Goal: Transaction & Acquisition: Subscribe to service/newsletter

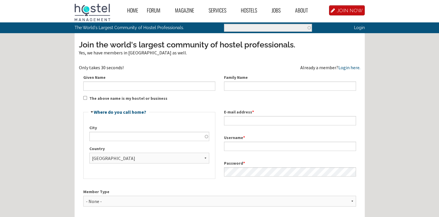
type input "WildRouteGlobal"
click at [6, 105] on div "Home Forum « Back Forum Forums Index « Back Forums Index New Posts Recent Activ…" at bounding box center [219, 184] width 439 height 368
click at [360, 26] on link "Login" at bounding box center [359, 27] width 11 height 5
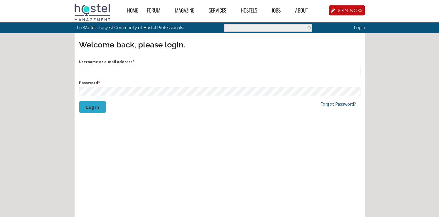
type input "WildRouteGlobal"
click at [89, 101] on button "Log in" at bounding box center [92, 106] width 27 height 12
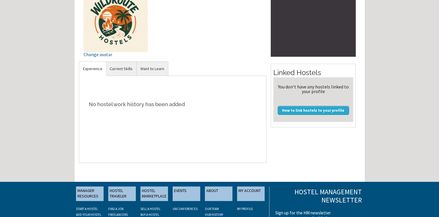
scroll to position [87, 0]
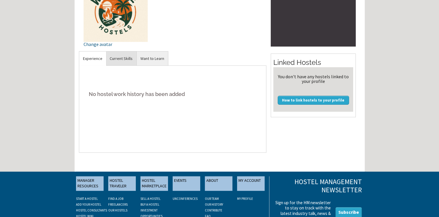
click at [126, 55] on link "Current Skills" at bounding box center [121, 58] width 30 height 14
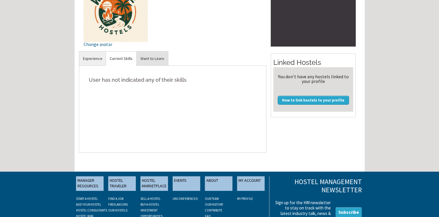
click at [161, 59] on link "Want to Learn" at bounding box center [152, 58] width 31 height 14
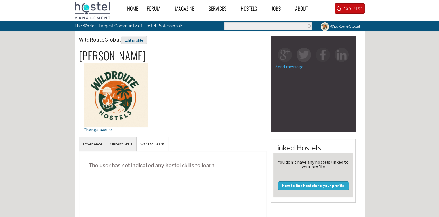
scroll to position [0, 0]
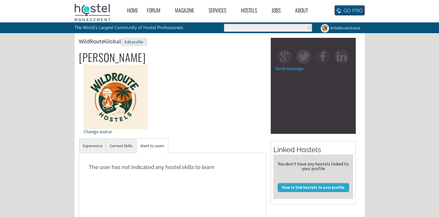
click at [352, 8] on link "GO PRO" at bounding box center [350, 10] width 30 height 10
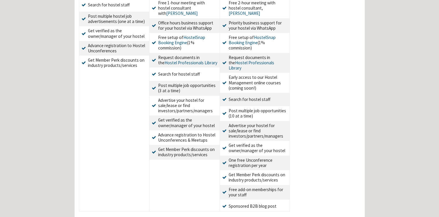
scroll to position [203, 0]
